Goal: Task Accomplishment & Management: Complete application form

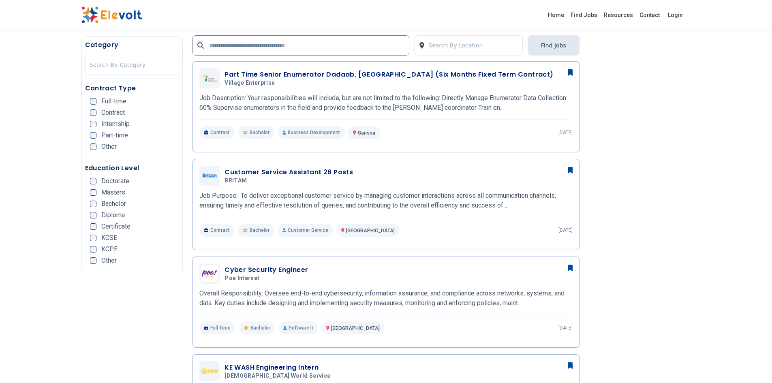
scroll to position [209, 0]
click at [295, 174] on h3 "Customer Service Assistant 26 Posts" at bounding box center [289, 172] width 128 height 10
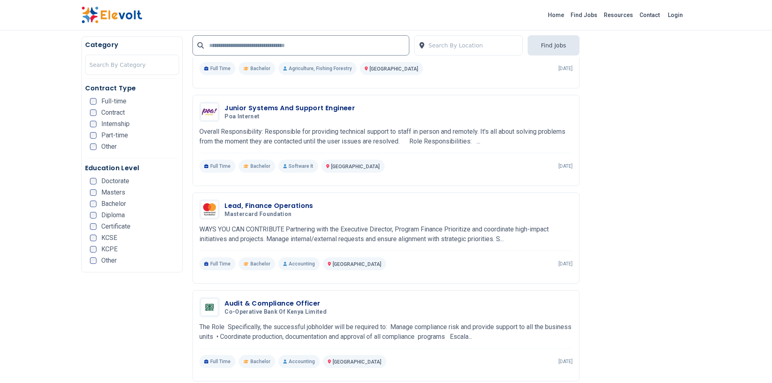
scroll to position [1320, 0]
click at [486, 208] on div "Lead, Finance Operations Mastercard Foundation 09/19/2025 10/19/2025 Nairobi KE…" at bounding box center [385, 233] width 373 height 71
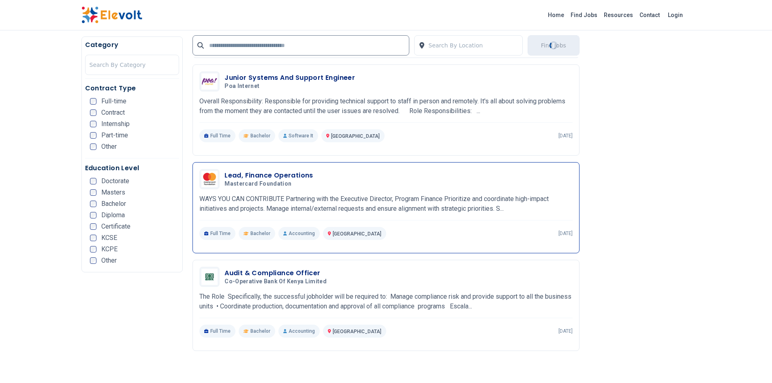
scroll to position [1363, 0]
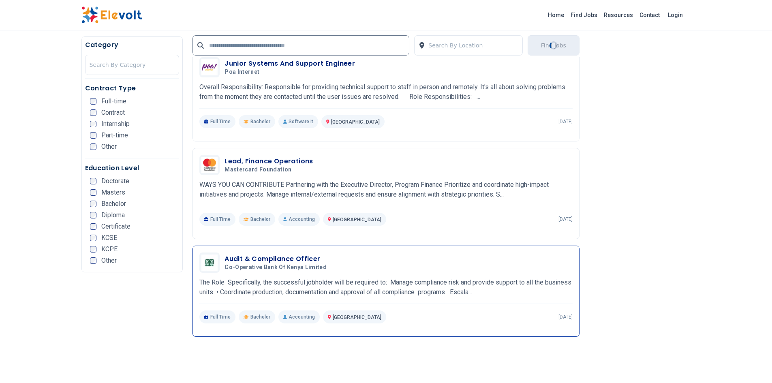
click at [454, 278] on p "The Role Specifically, the successful jobholder will be required to: Manage com…" at bounding box center [385, 287] width 373 height 19
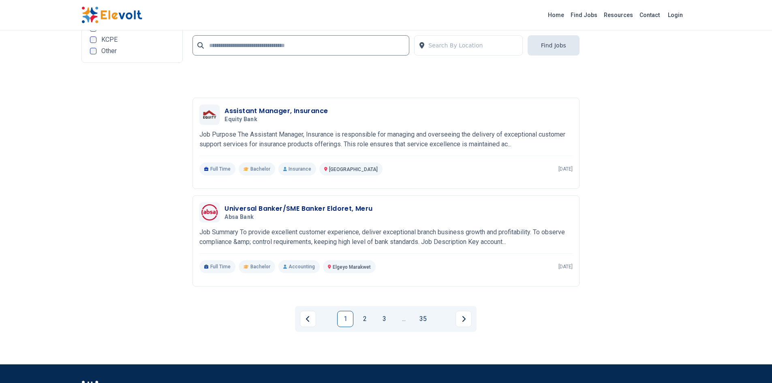
scroll to position [1694, 0]
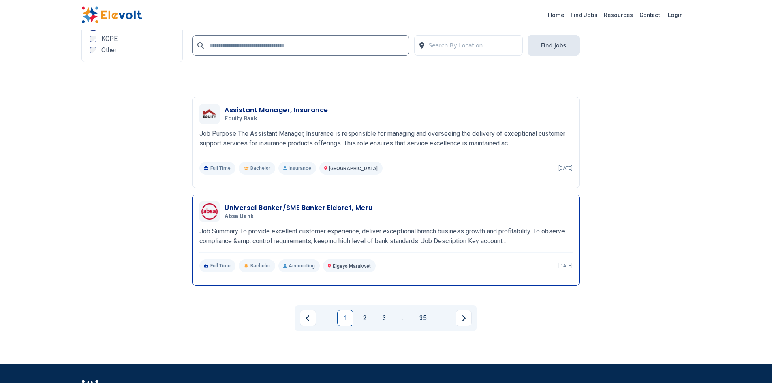
click at [244, 203] on h3 "Universal Banker/SME Banker Eldoret, Meru" at bounding box center [299, 208] width 148 height 10
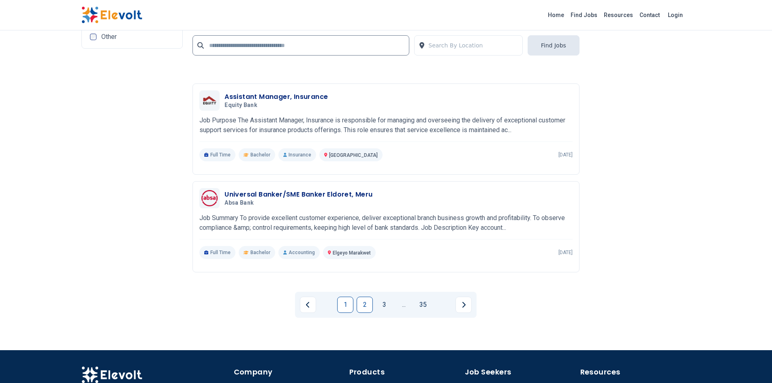
click at [363, 297] on link "2" at bounding box center [365, 305] width 16 height 16
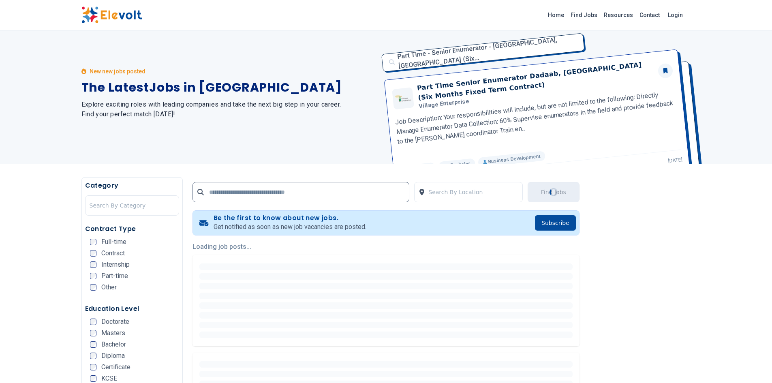
scroll to position [0, 0]
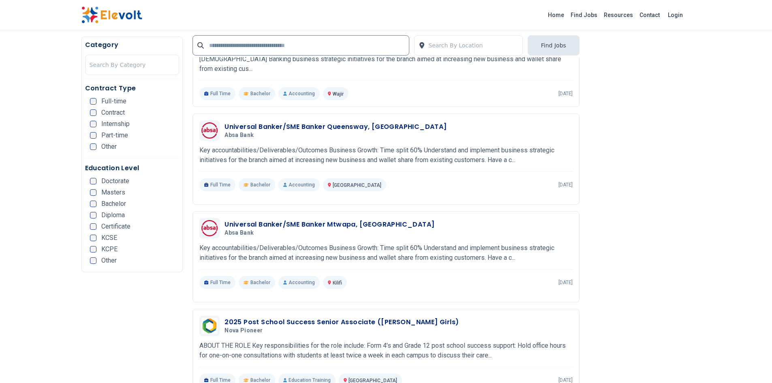
scroll to position [257, 0]
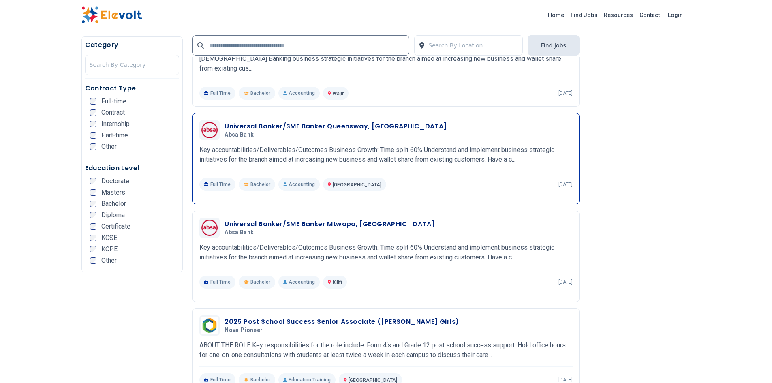
click at [326, 122] on h3 "Universal Banker/SME Banker Queensway, Ruaraka" at bounding box center [336, 127] width 222 height 10
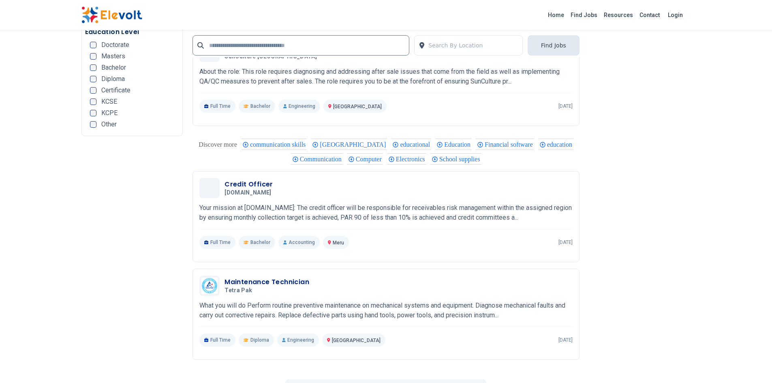
scroll to position [1490, 0]
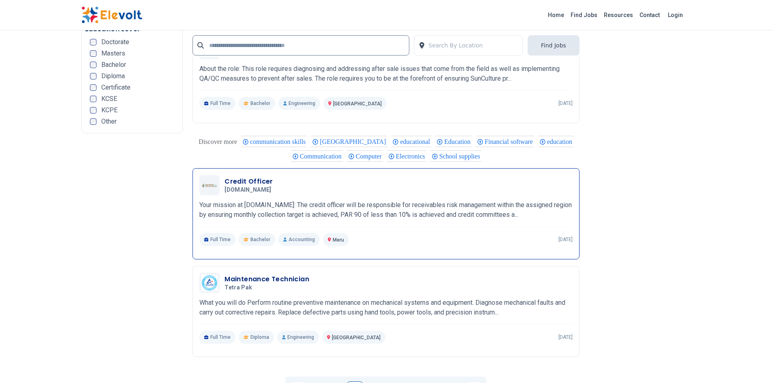
click at [234, 177] on h3 "Credit Officer" at bounding box center [250, 182] width 50 height 10
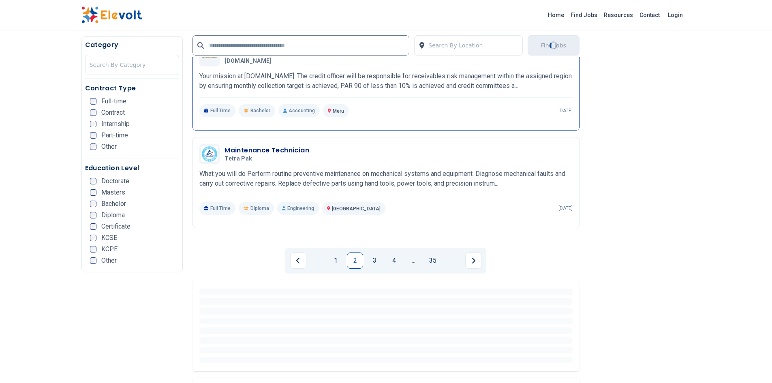
scroll to position [1620, 0]
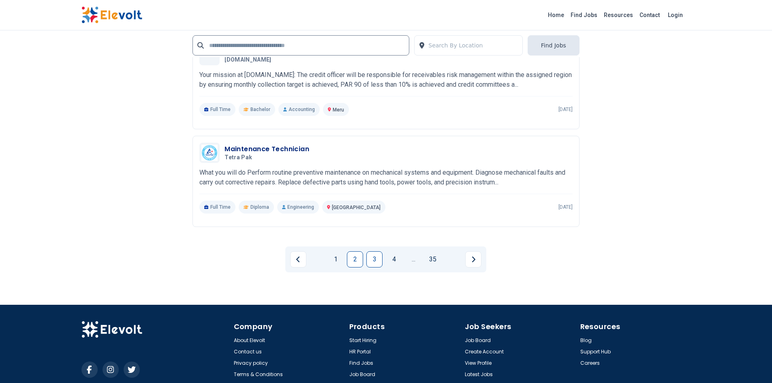
click at [371, 255] on link "3" at bounding box center [374, 259] width 16 height 16
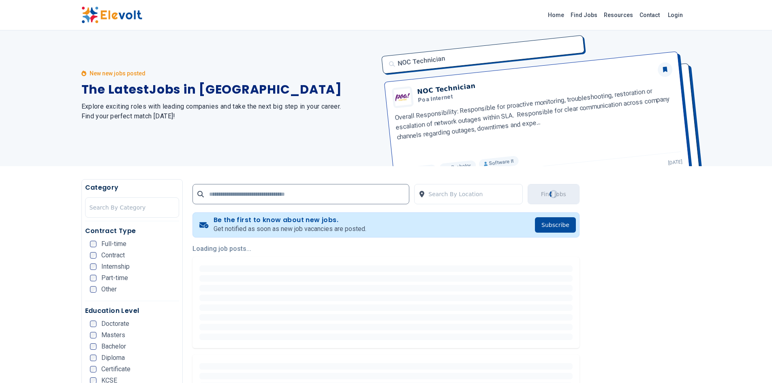
scroll to position [0, 0]
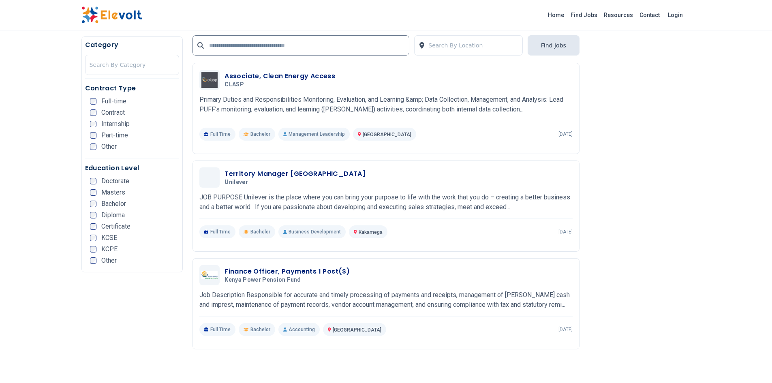
scroll to position [1342, 0]
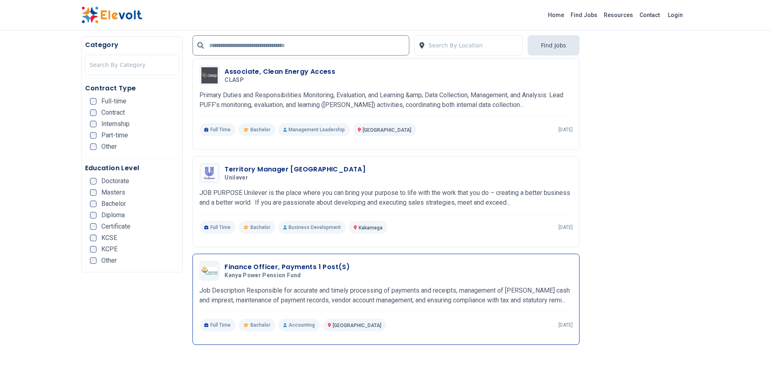
click at [307, 267] on h3 "Finance Officer, Payments 1 Post(s)" at bounding box center [287, 267] width 125 height 10
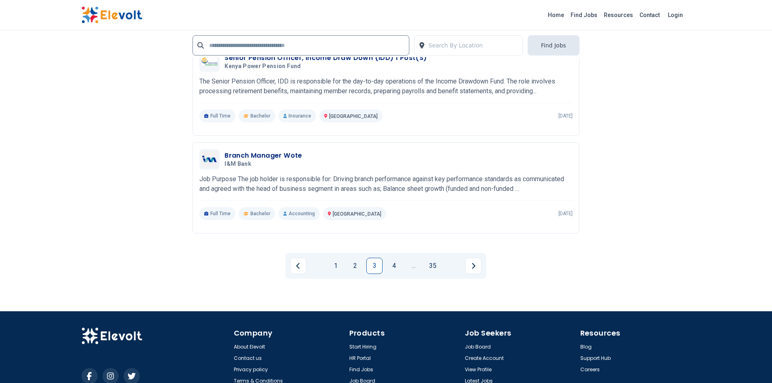
scroll to position [1735, 0]
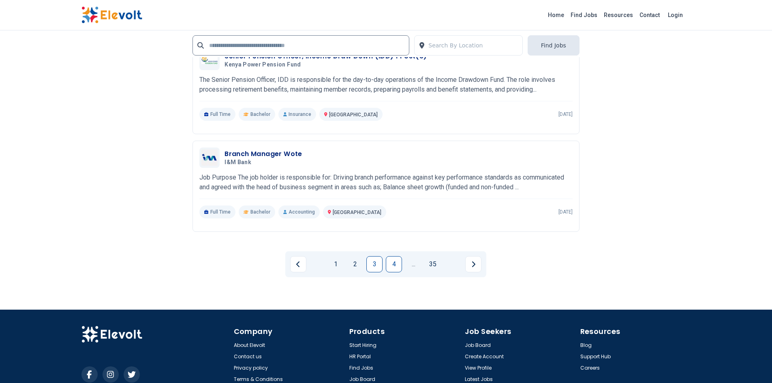
click at [388, 267] on link "4" at bounding box center [394, 264] width 16 height 16
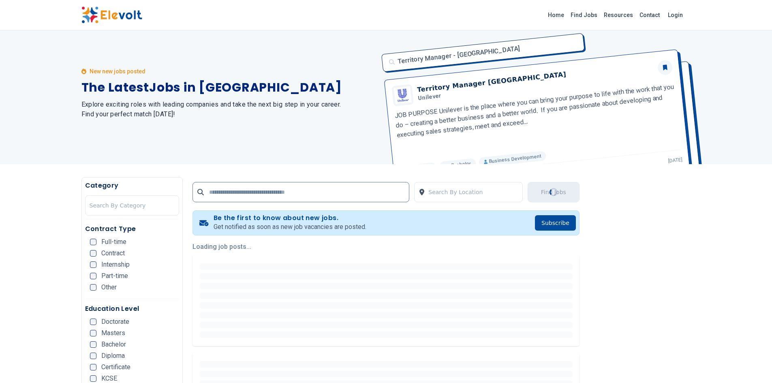
scroll to position [0, 0]
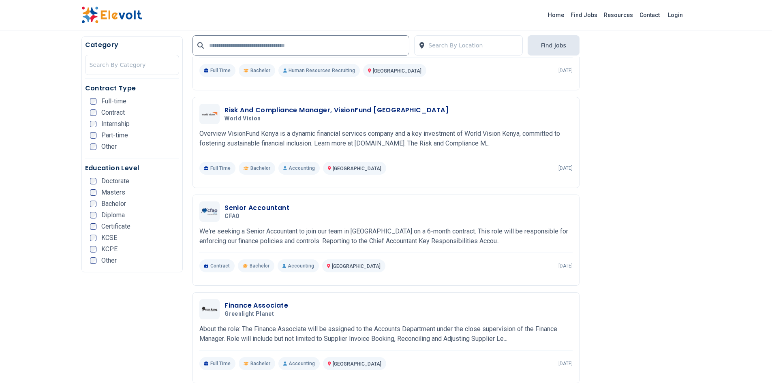
scroll to position [274, 0]
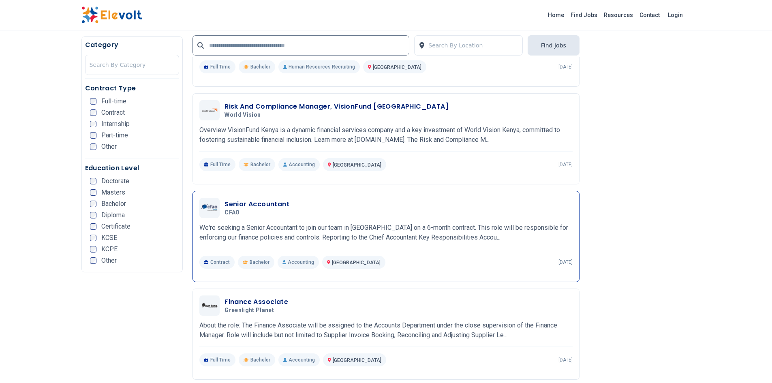
click at [262, 207] on h3 "Senior Accountant" at bounding box center [257, 204] width 65 height 10
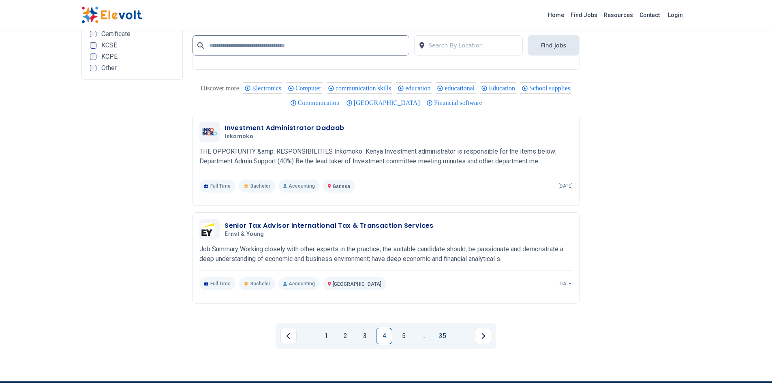
scroll to position [1542, 0]
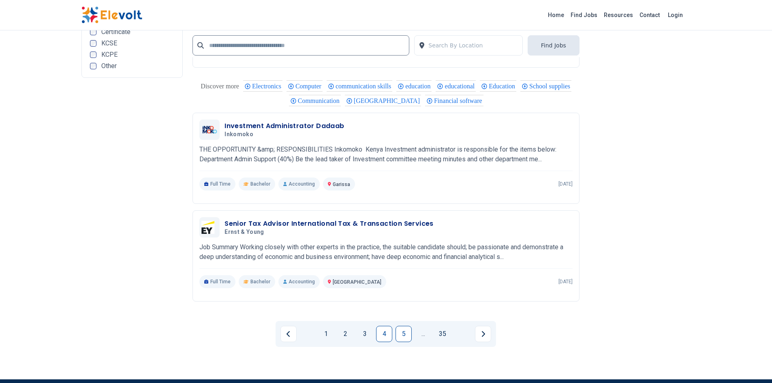
click at [405, 335] on link "5" at bounding box center [404, 334] width 16 height 16
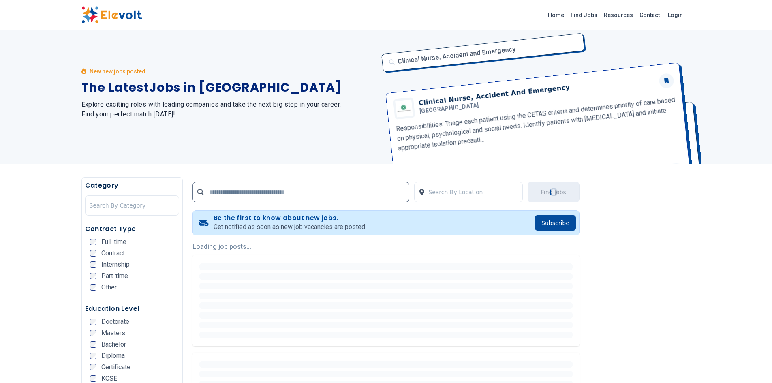
scroll to position [0, 0]
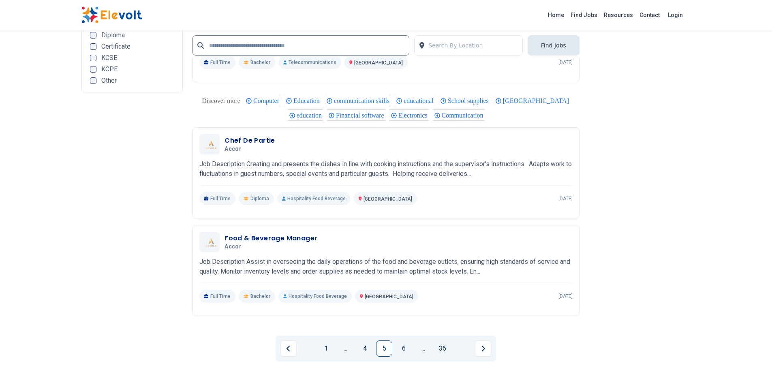
scroll to position [1653, 0]
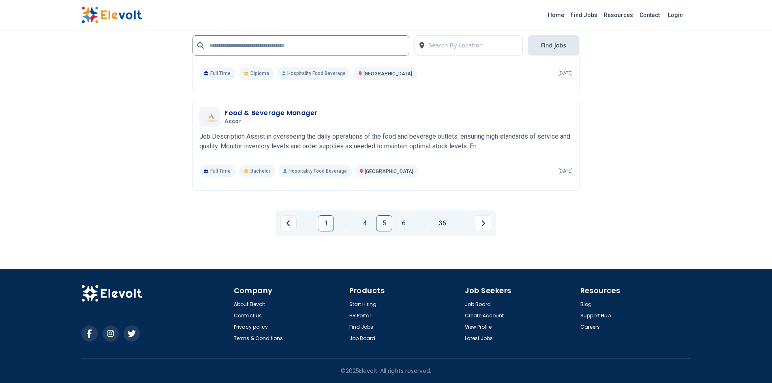
click at [330, 223] on link "1" at bounding box center [326, 223] width 16 height 16
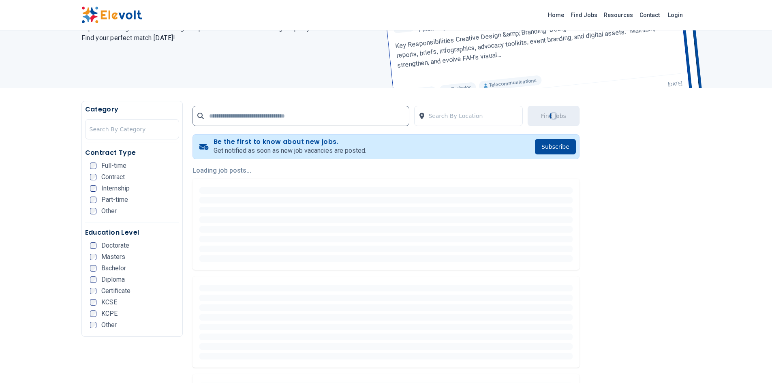
scroll to position [85, 0]
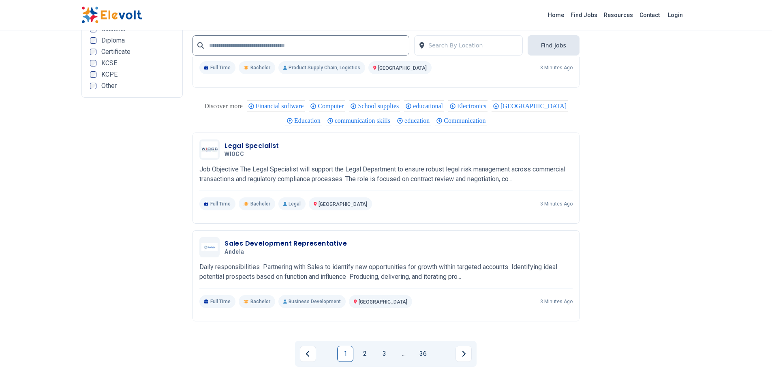
scroll to position [1607, 0]
click at [270, 237] on h3 "Sales Development Representative" at bounding box center [286, 242] width 122 height 10
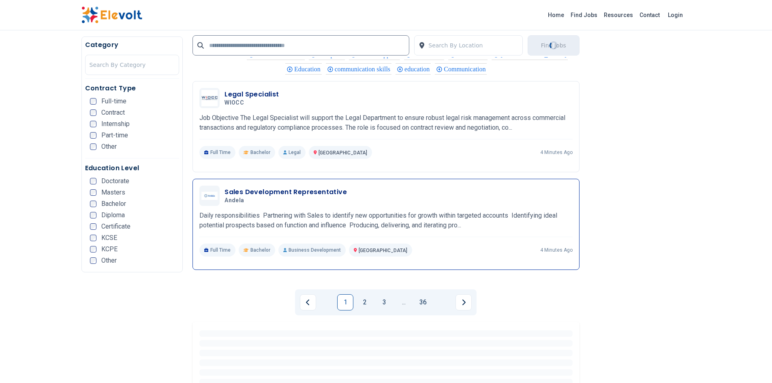
scroll to position [1658, 0]
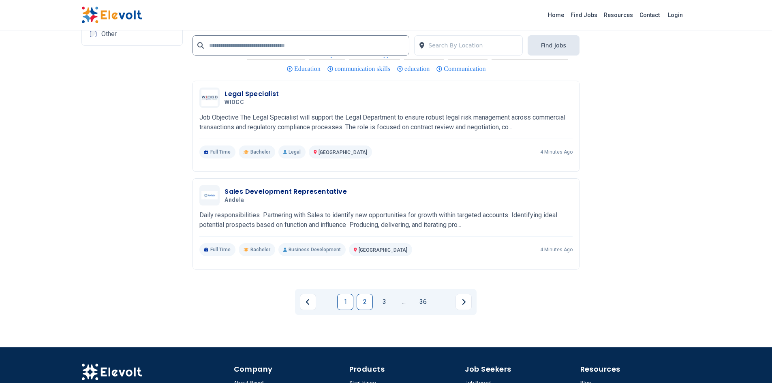
click at [367, 302] on link "2" at bounding box center [365, 302] width 16 height 16
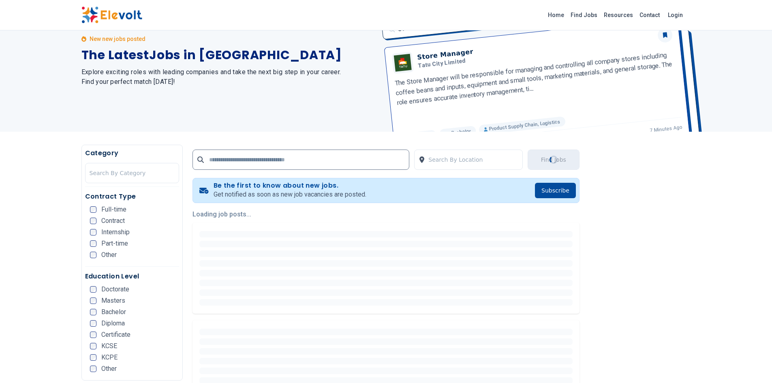
scroll to position [42, 0]
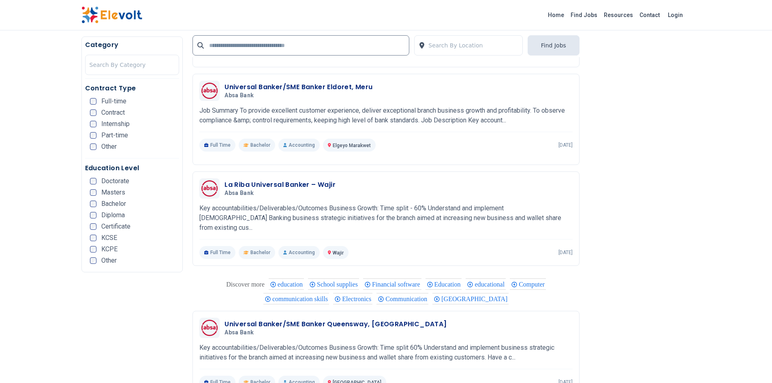
scroll to position [1438, 0]
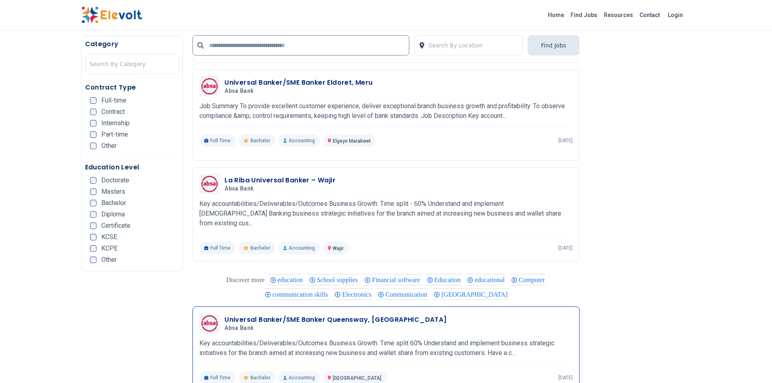
click at [222, 313] on div "Universal Banker/SME Banker Queensway, Ruaraka Absa Bank 09/19/2025 10/19/2025" at bounding box center [385, 323] width 373 height 20
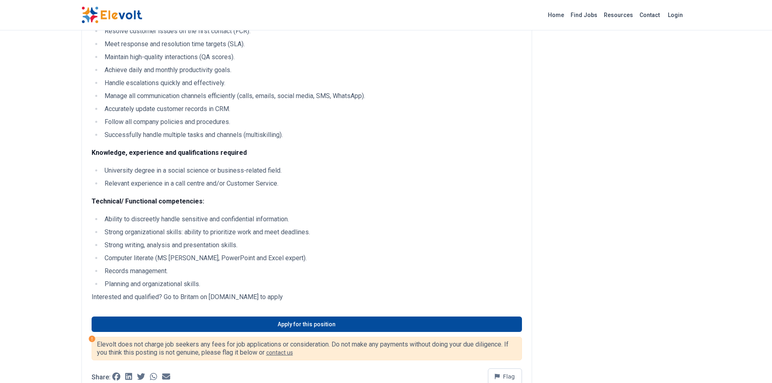
scroll to position [327, 0]
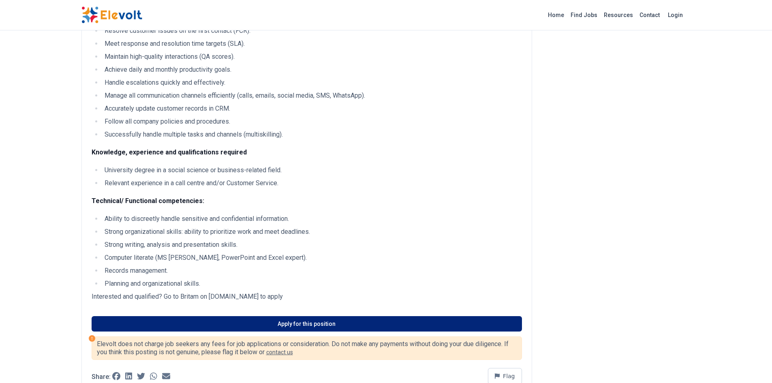
click at [379, 319] on link "Apply for this position" at bounding box center [307, 323] width 430 height 15
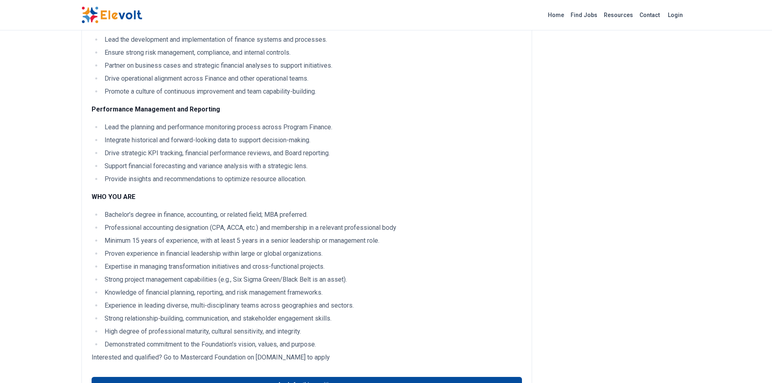
scroll to position [208, 0]
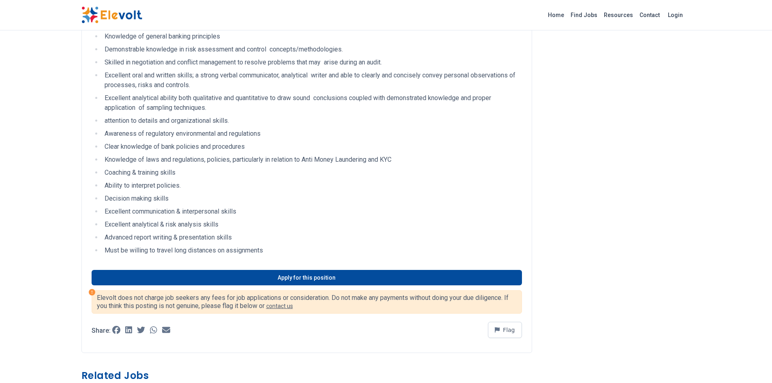
scroll to position [357, 0]
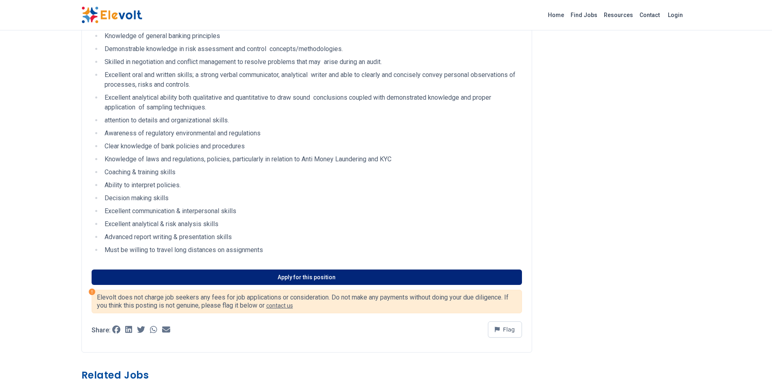
click at [147, 280] on link "Apply for this position" at bounding box center [307, 277] width 430 height 15
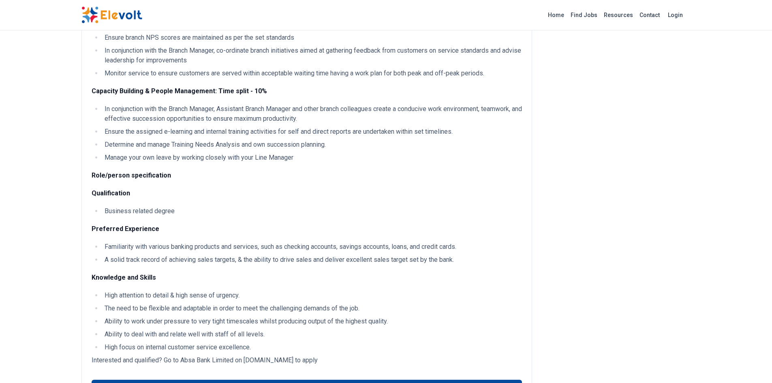
scroll to position [676, 0]
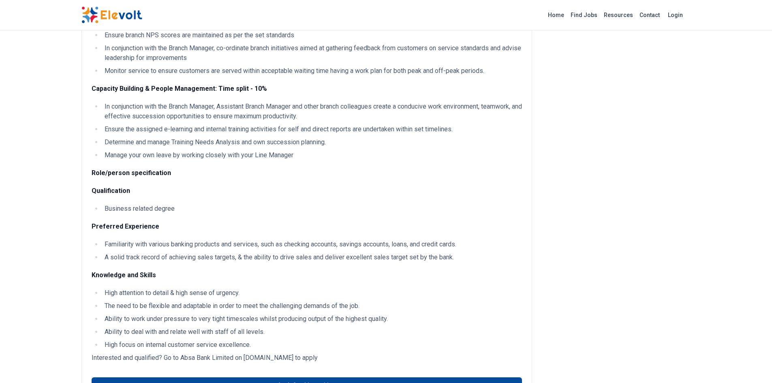
click at [415, 321] on ul "High attention to detail & high sense of urgency. The need to be flexible and a…" at bounding box center [307, 319] width 430 height 62
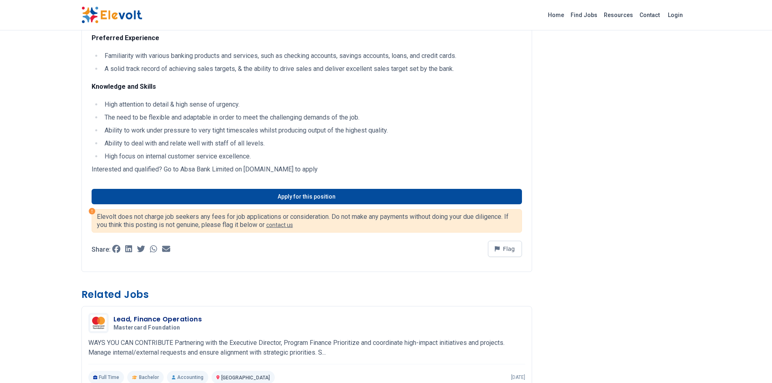
scroll to position [867, 0]
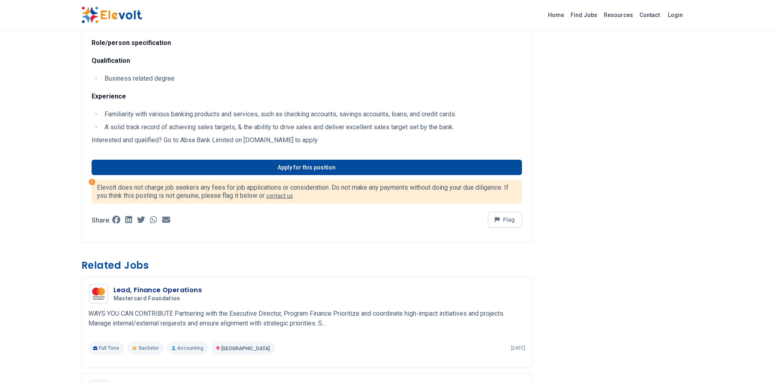
scroll to position [747, 0]
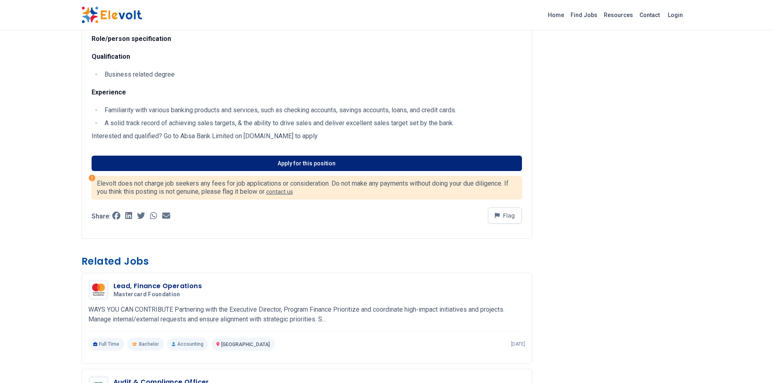
click at [116, 171] on link "Apply for this position" at bounding box center [307, 163] width 430 height 15
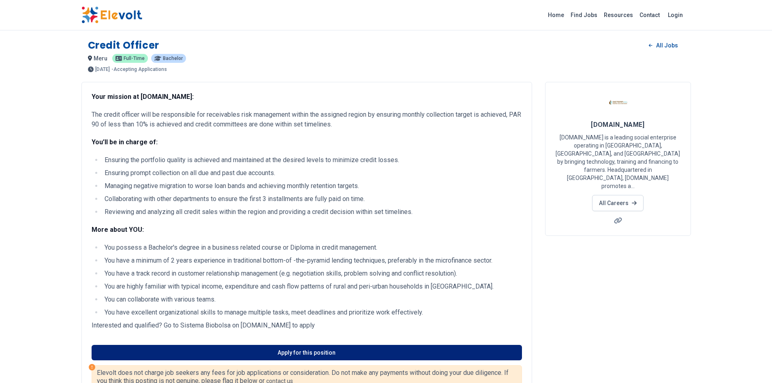
click at [281, 352] on link "Apply for this position" at bounding box center [307, 352] width 430 height 15
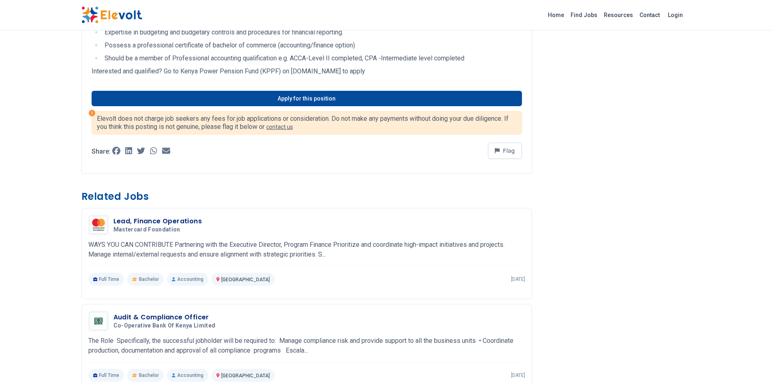
scroll to position [590, 0]
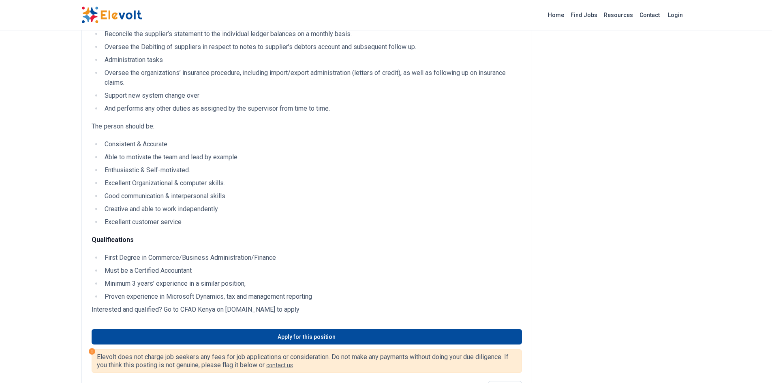
scroll to position [350, 0]
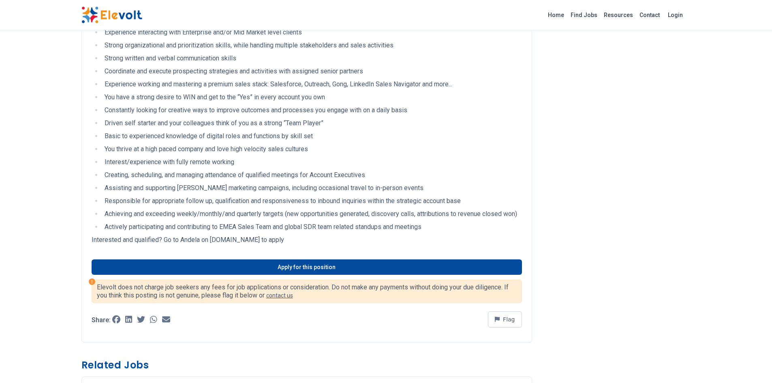
scroll to position [264, 0]
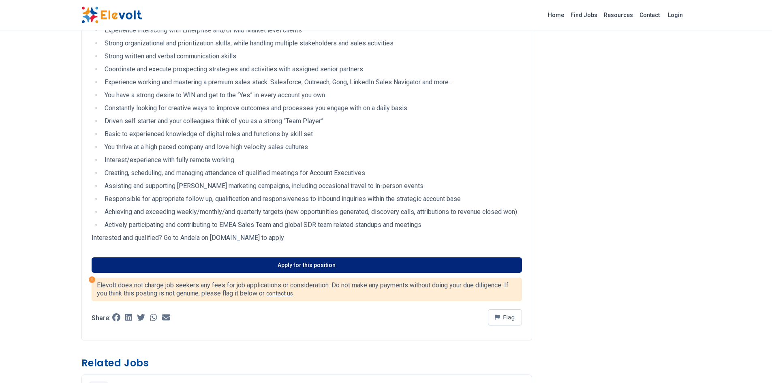
click at [144, 273] on link "Apply for this position" at bounding box center [307, 264] width 430 height 15
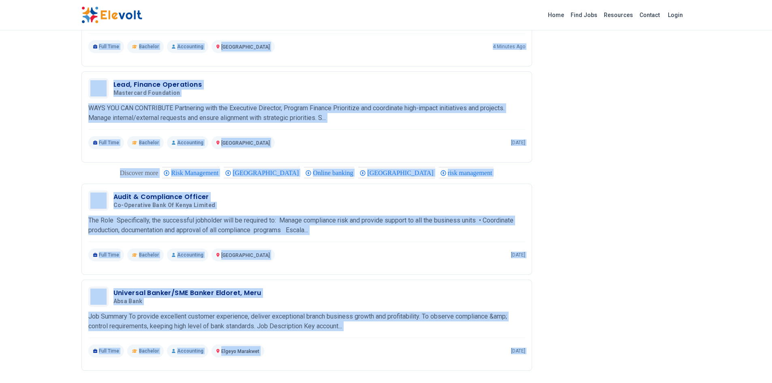
scroll to position [1265, 0]
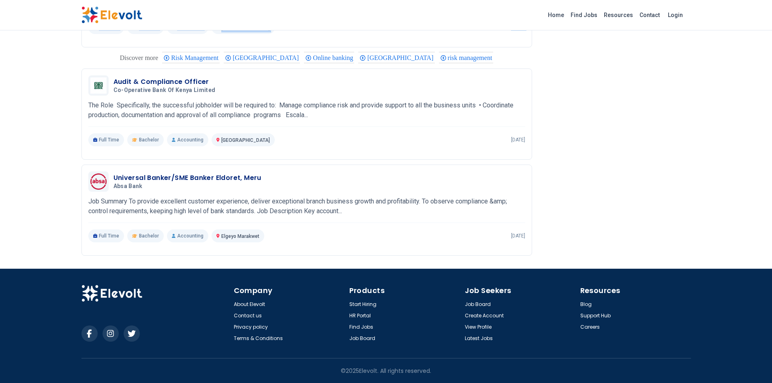
drag, startPoint x: 91, startPoint y: 95, endPoint x: 265, endPoint y: 49, distance: 180.6
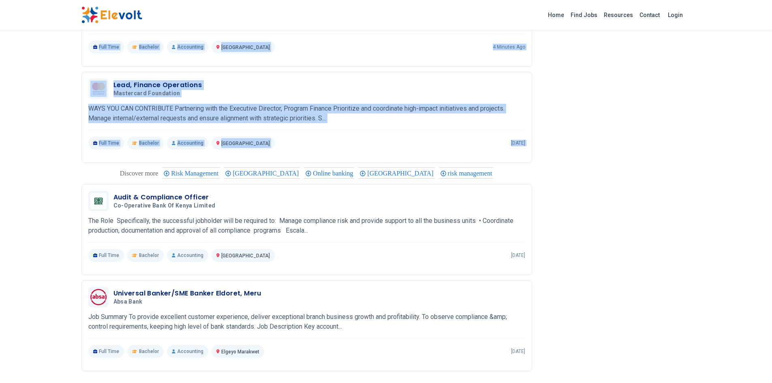
scroll to position [1138, 0]
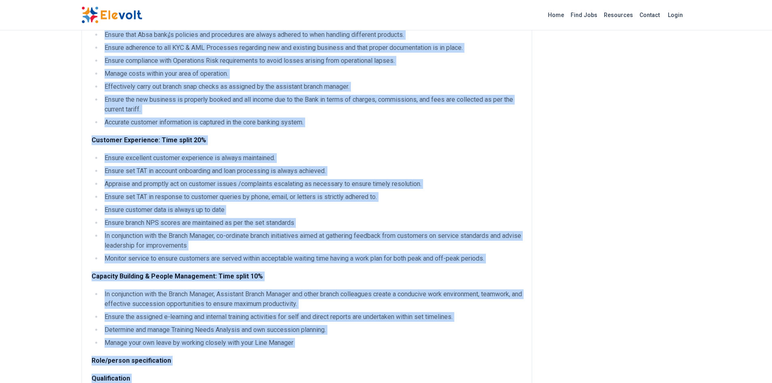
click at [312, 189] on li "Appraise and promptly act on customer issues /complaints escalating as necessar…" at bounding box center [312, 184] width 420 height 10
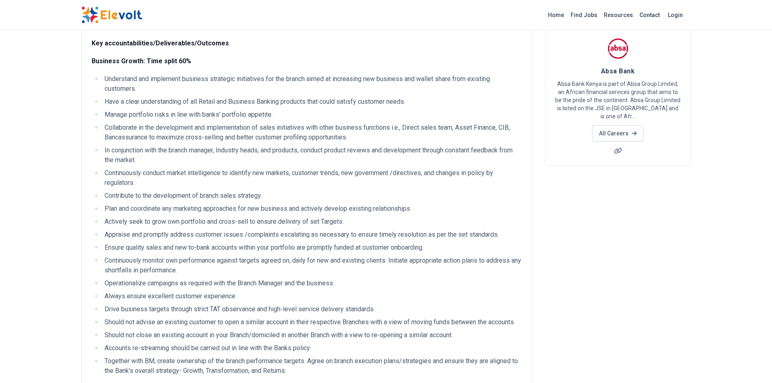
scroll to position [0, 0]
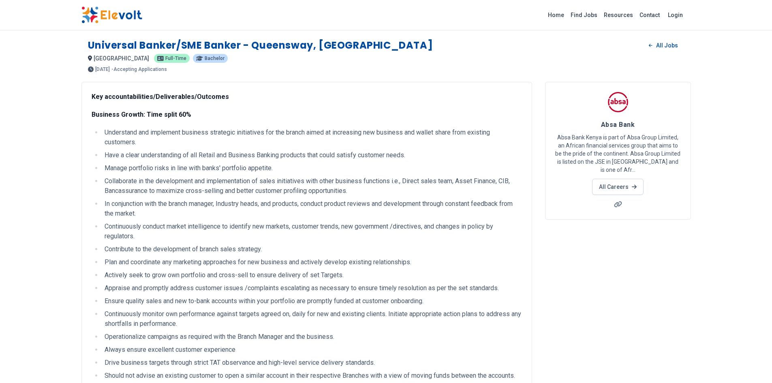
drag, startPoint x: 366, startPoint y: 339, endPoint x: 319, endPoint y: 50, distance: 293.2
copy div "Ruaraka All Jobs [GEOGRAPHIC_DATA] KE [DEMOGRAPHIC_DATA] Bachelor [DATE] [DATE]…"
